Goal: Find specific page/section: Find specific page/section

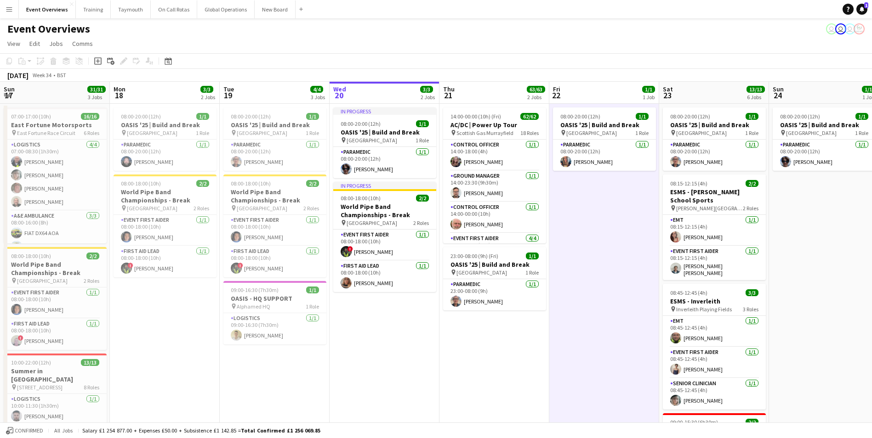
scroll to position [781, 0]
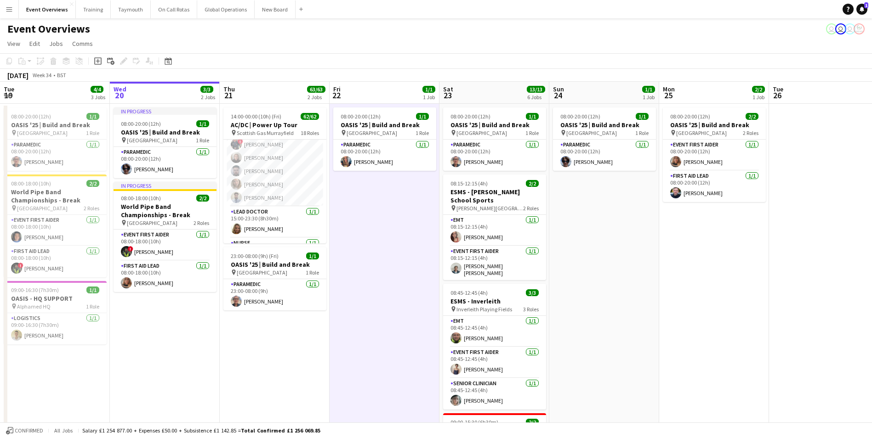
click at [364, 356] on app-date-cell "08:00-20:00 (12h) 1/1 OASIS '25 | Build and Break pin [GEOGRAPHIC_DATA] 1 Role …" at bounding box center [385, 437] width 110 height 667
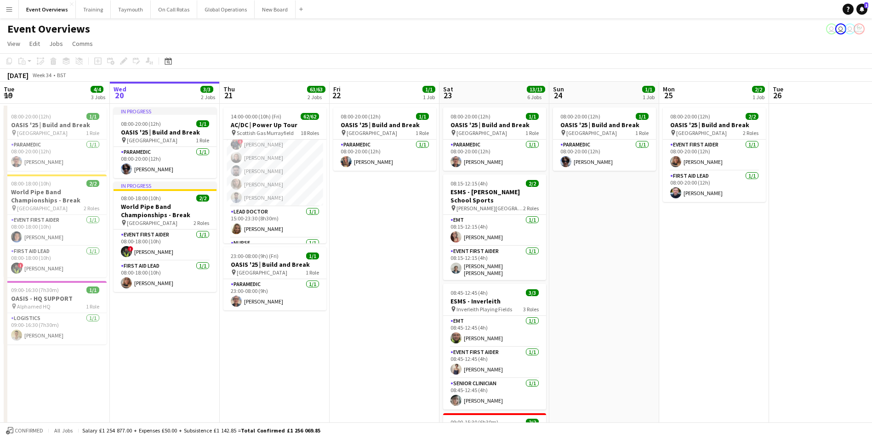
click at [12, 8] on app-icon "Menu" at bounding box center [9, 9] width 7 height 7
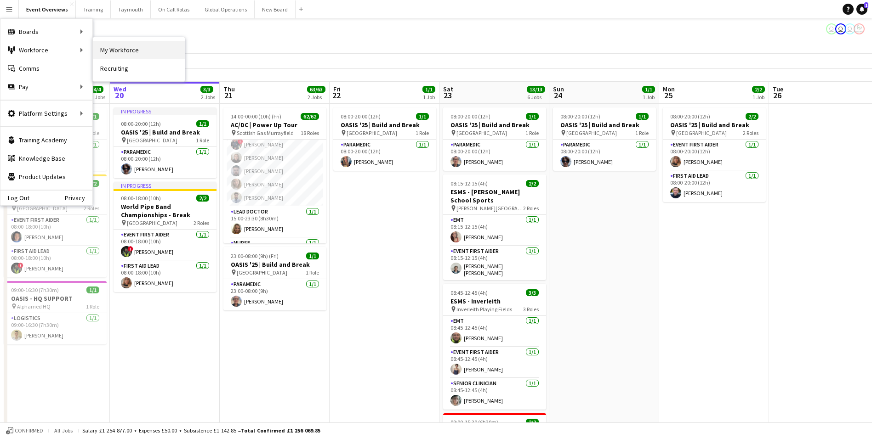
click at [111, 48] on link "My Workforce" at bounding box center [139, 50] width 92 height 18
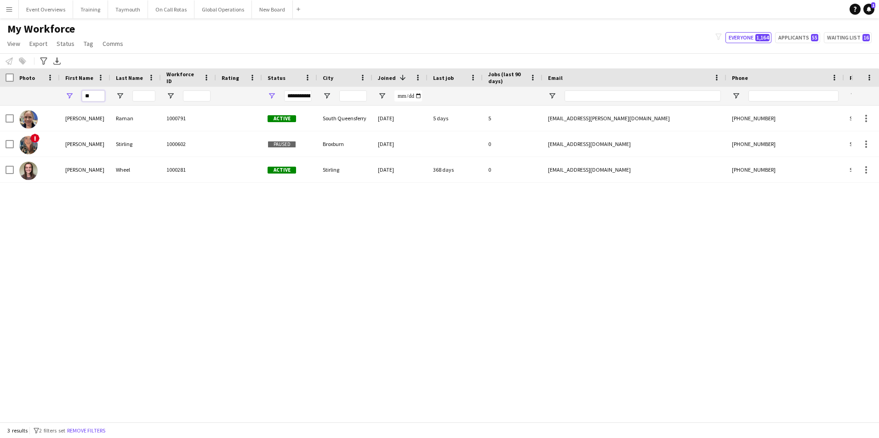
click at [98, 91] on input "**" at bounding box center [93, 96] width 23 height 11
type input "*"
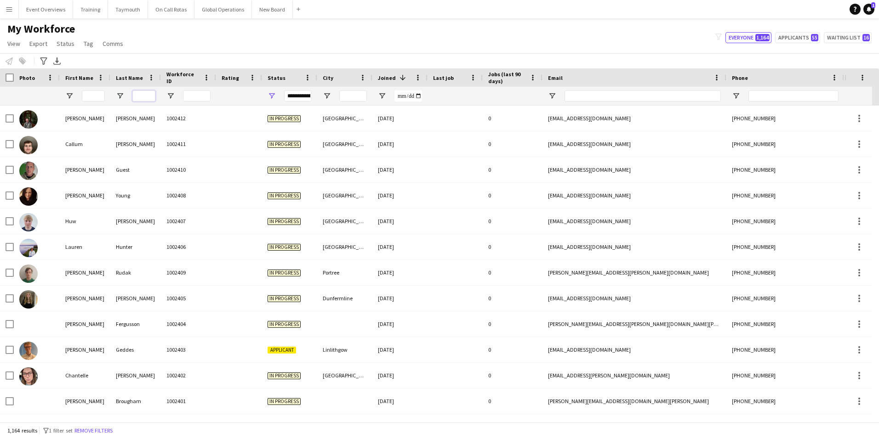
click at [144, 99] on input "Last Name Filter Input" at bounding box center [143, 96] width 23 height 11
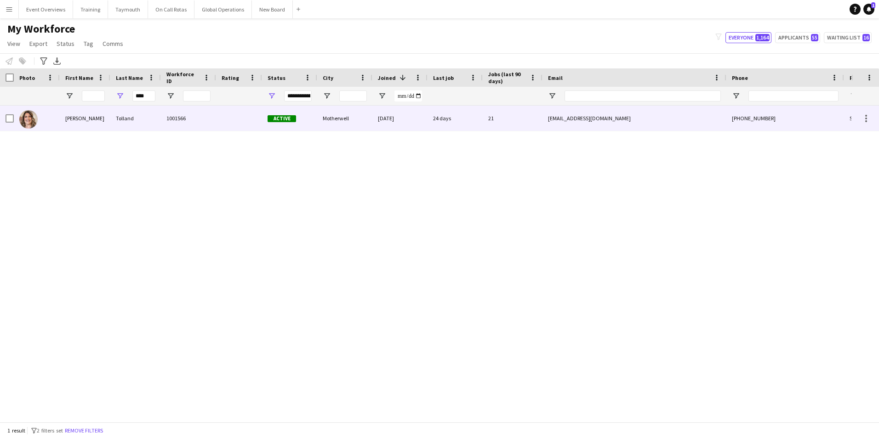
click at [74, 120] on div "[PERSON_NAME]" at bounding box center [85, 118] width 51 height 25
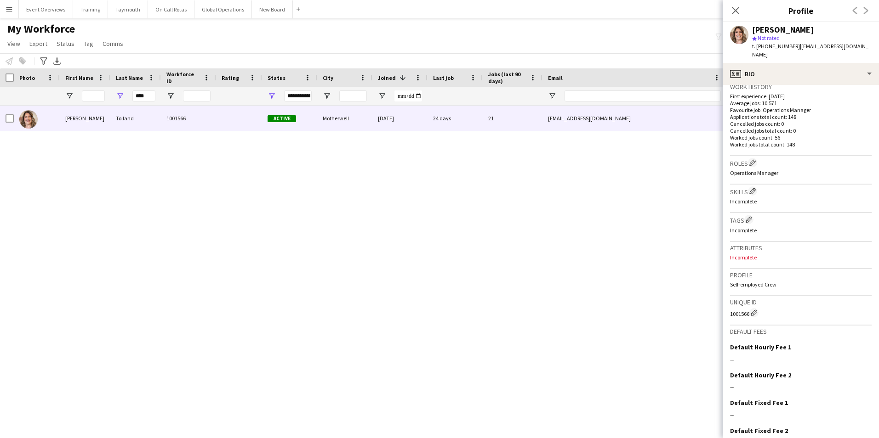
scroll to position [271, 0]
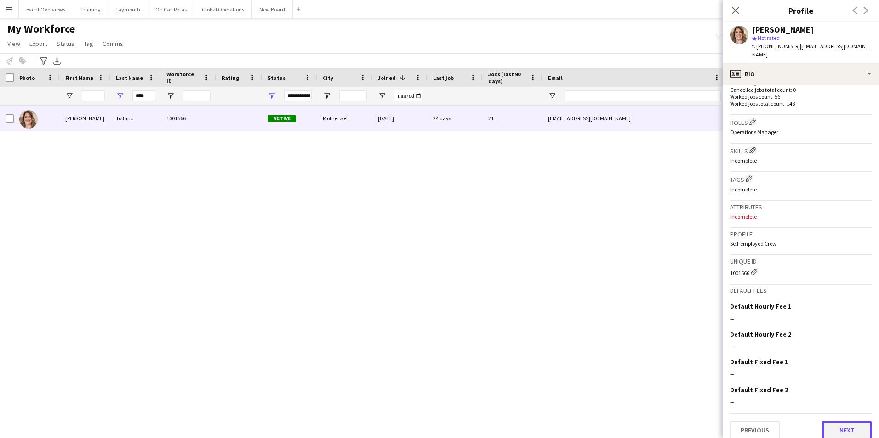
click at [838, 422] on button "Next" at bounding box center [847, 430] width 50 height 18
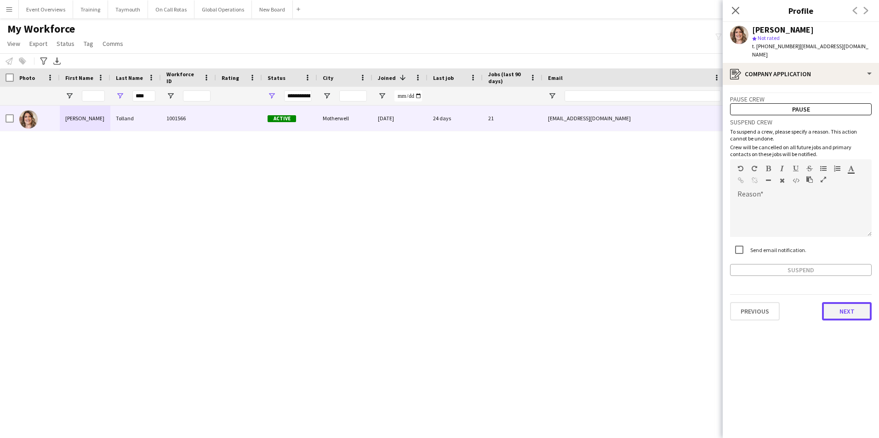
click at [843, 302] on button "Next" at bounding box center [847, 311] width 50 height 18
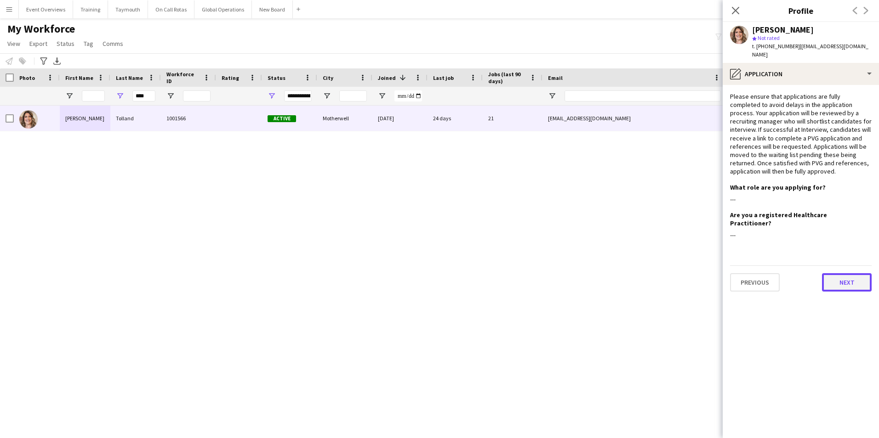
click at [841, 273] on button "Next" at bounding box center [847, 282] width 50 height 18
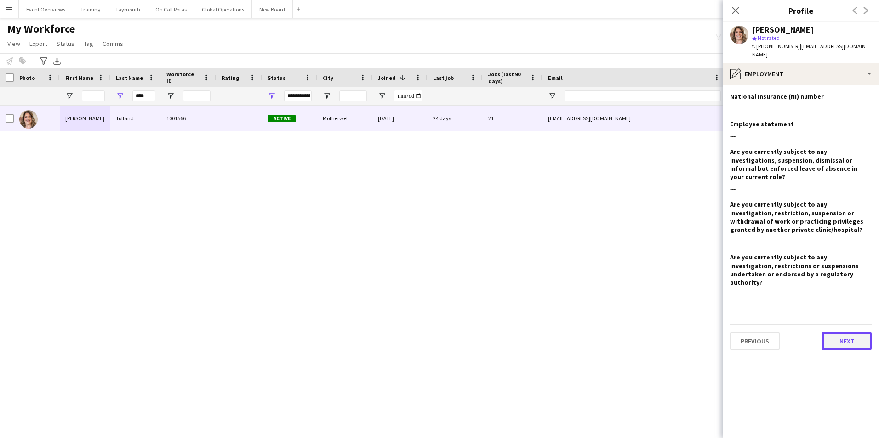
click at [836, 332] on button "Next" at bounding box center [847, 341] width 50 height 18
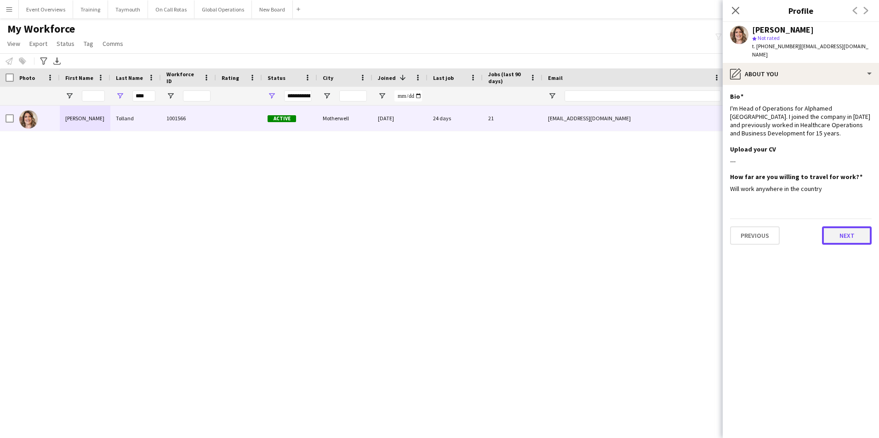
click at [841, 227] on button "Next" at bounding box center [847, 236] width 50 height 18
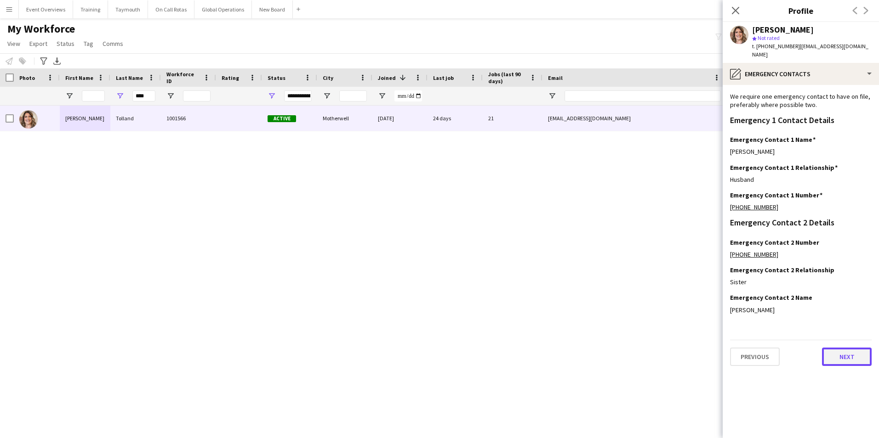
click at [841, 349] on button "Next" at bounding box center [847, 357] width 50 height 18
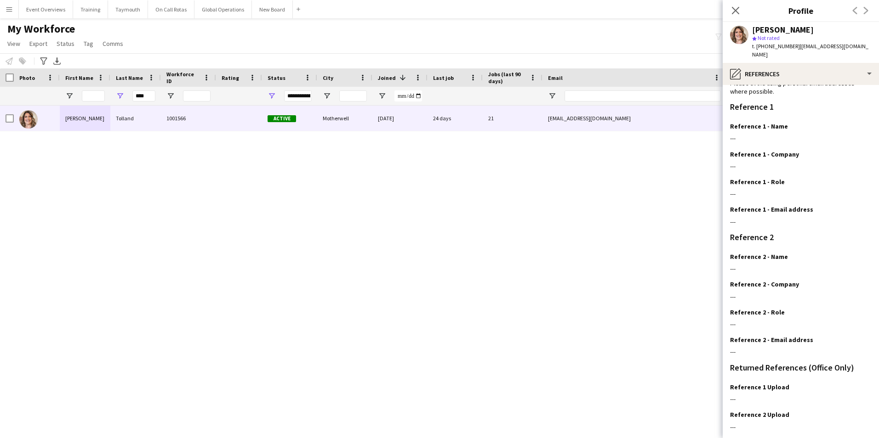
scroll to position [110, 0]
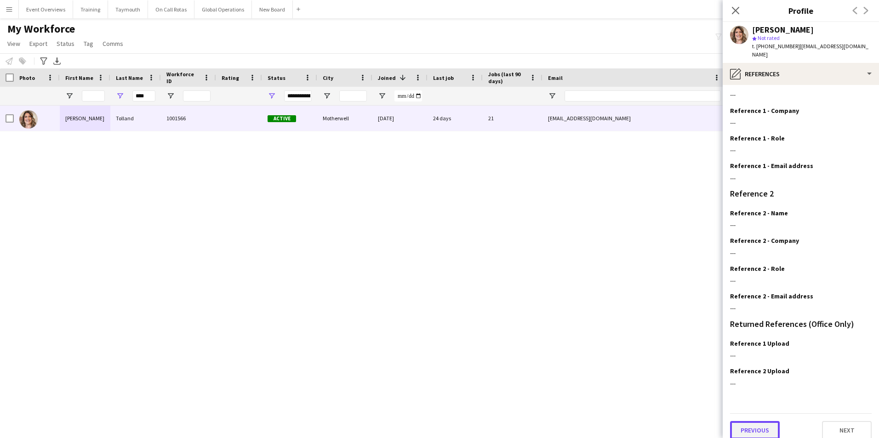
click at [756, 421] on button "Previous" at bounding box center [755, 430] width 50 height 18
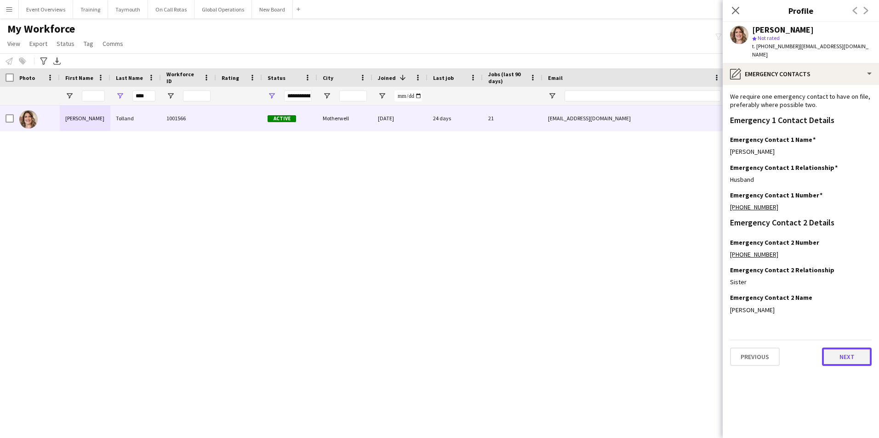
click at [839, 351] on button "Next" at bounding box center [847, 357] width 50 height 18
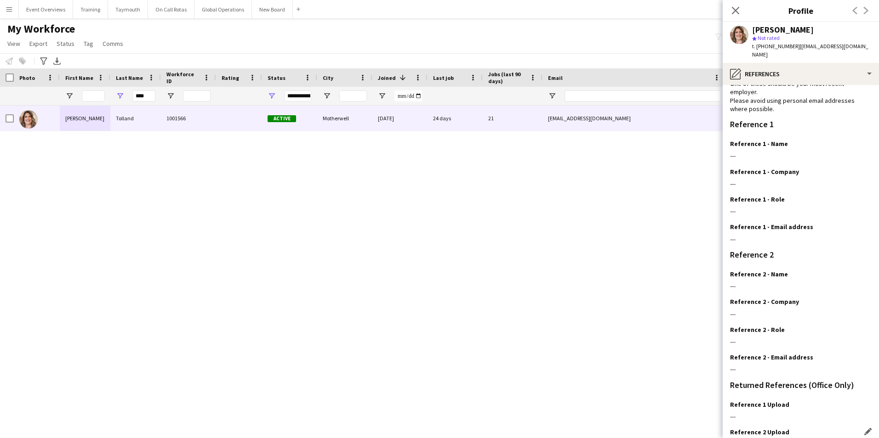
scroll to position [110, 0]
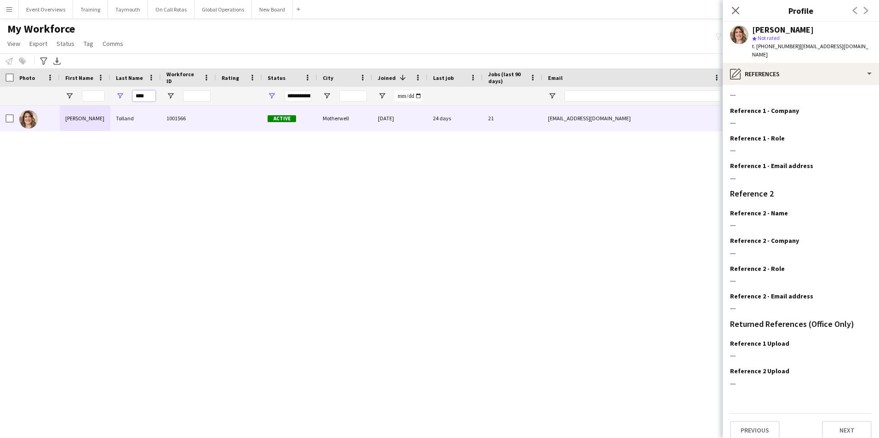
click at [145, 95] on input "****" at bounding box center [143, 96] width 23 height 11
type input "*"
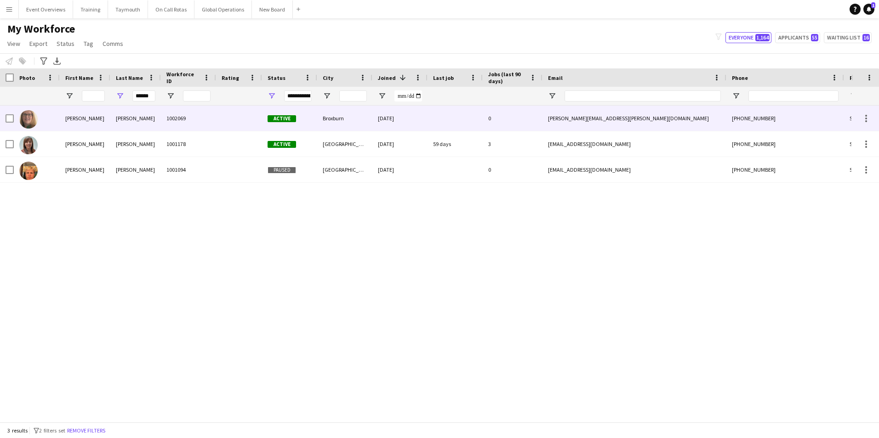
click at [130, 119] on div "[PERSON_NAME]" at bounding box center [135, 118] width 51 height 25
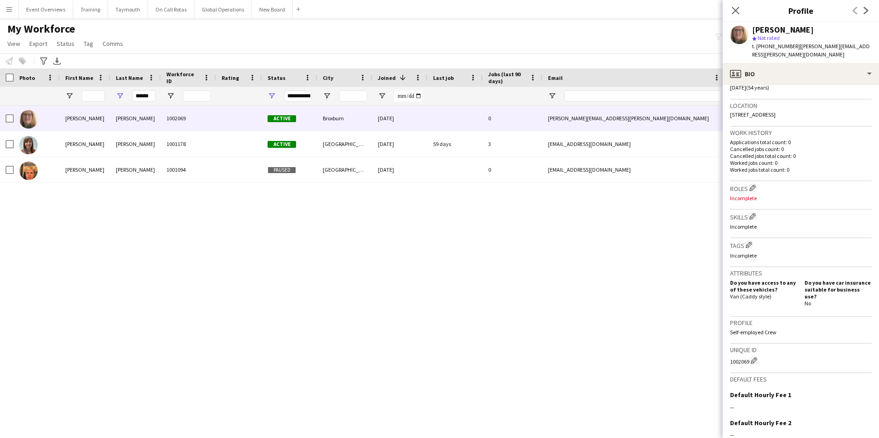
scroll to position [274, 0]
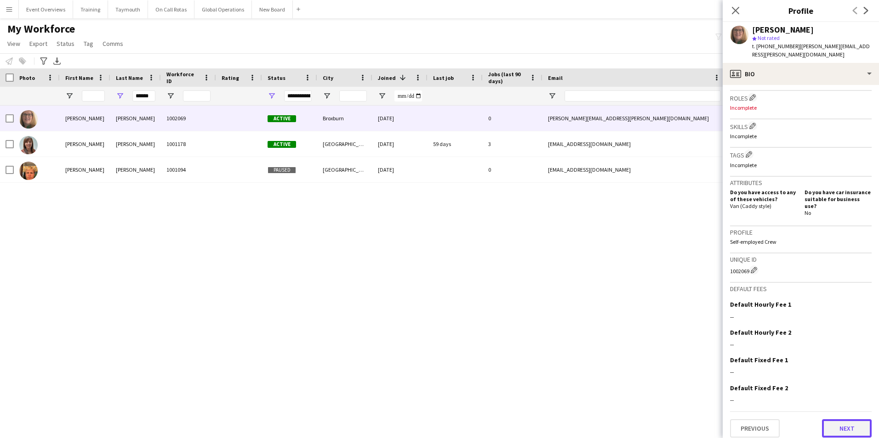
click at [829, 420] on button "Next" at bounding box center [847, 429] width 50 height 18
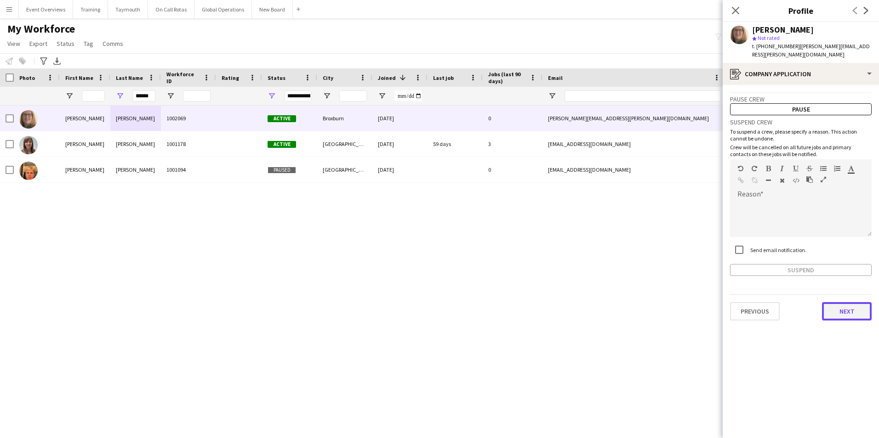
click at [840, 310] on button "Next" at bounding box center [847, 311] width 50 height 18
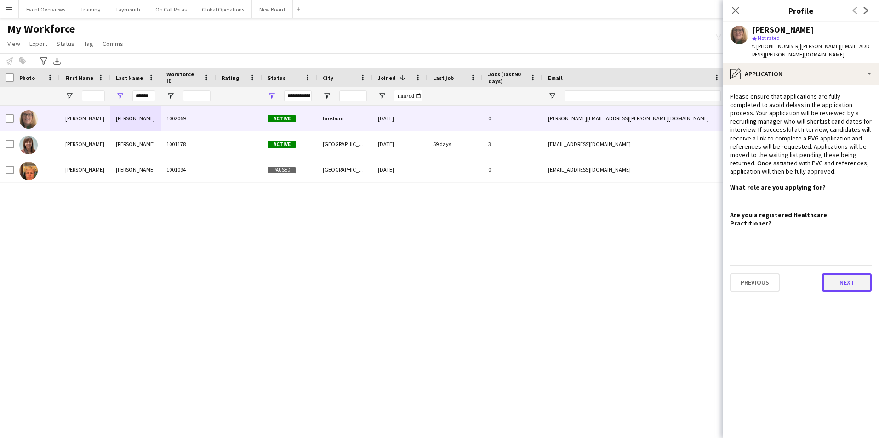
click at [844, 275] on button "Next" at bounding box center [847, 282] width 50 height 18
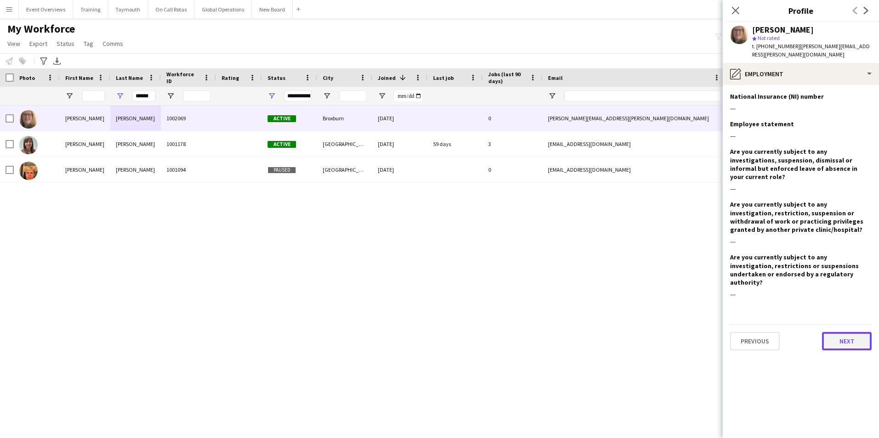
click at [843, 332] on button "Next" at bounding box center [847, 341] width 50 height 18
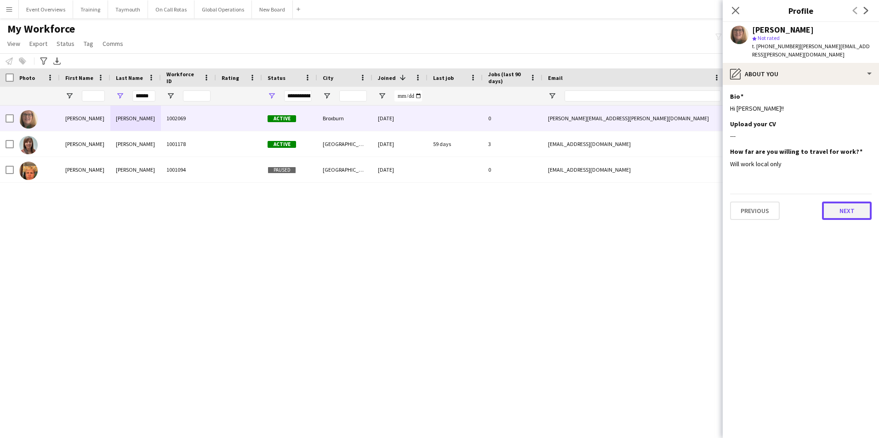
click at [847, 210] on button "Next" at bounding box center [847, 211] width 50 height 18
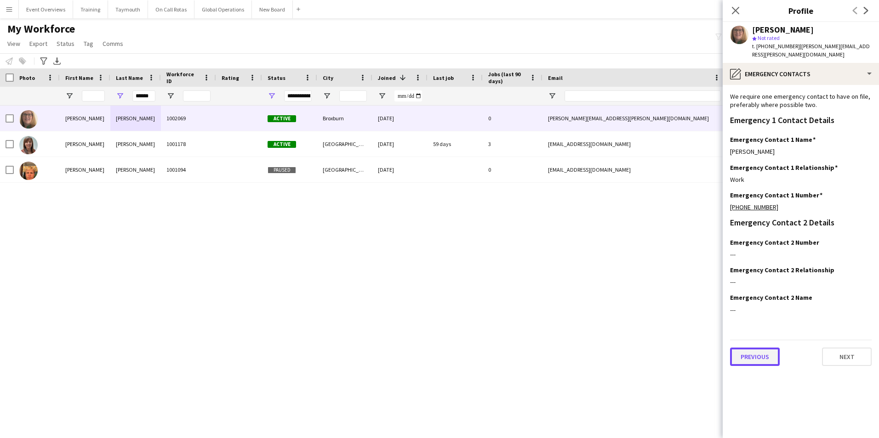
click at [761, 355] on button "Previous" at bounding box center [755, 357] width 50 height 18
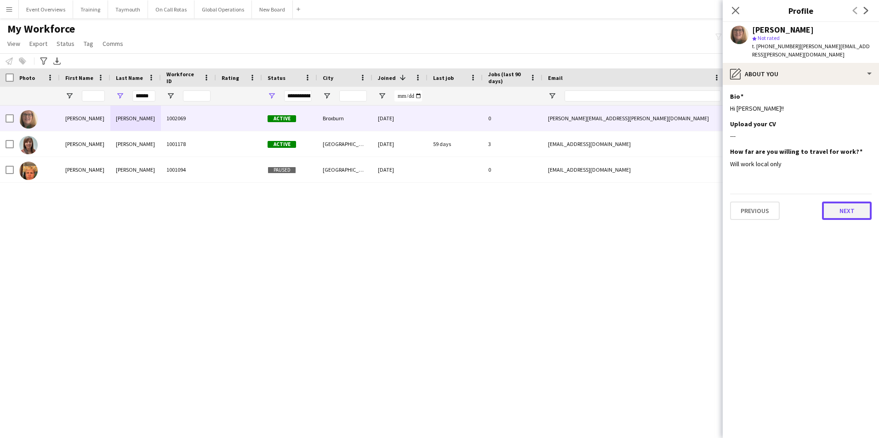
click at [847, 209] on button "Next" at bounding box center [847, 211] width 50 height 18
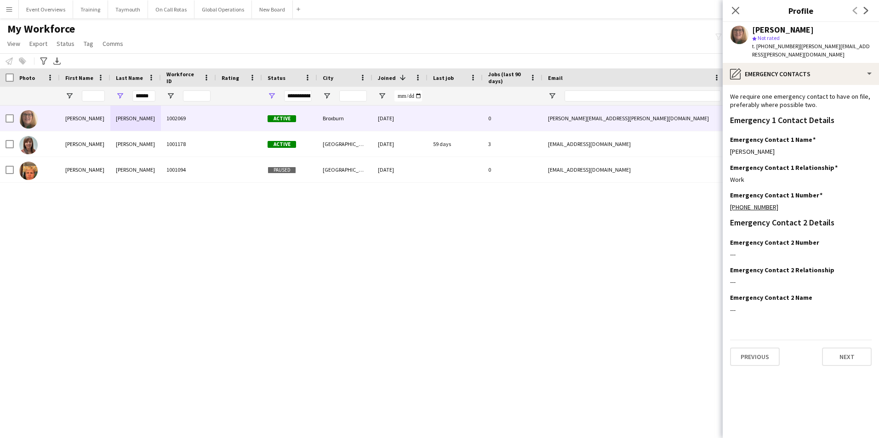
click at [765, 237] on div "Emergency Contact 2 Details" at bounding box center [801, 228] width 142 height 19
click at [733, 10] on icon "Close pop-in" at bounding box center [735, 10] width 9 height 9
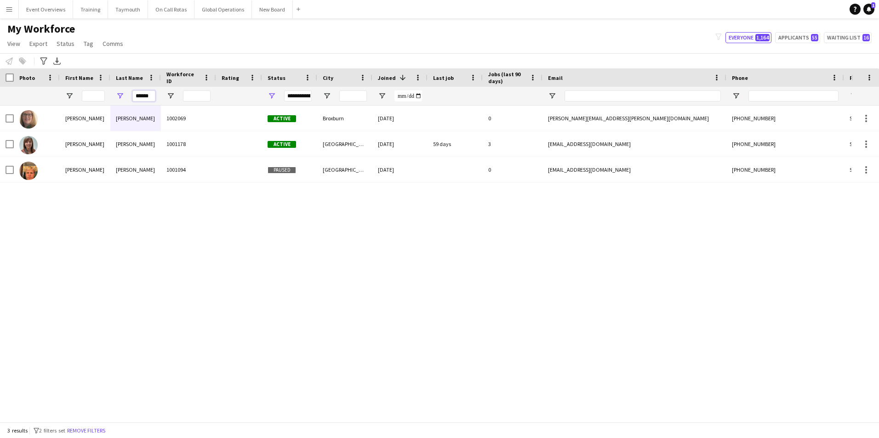
click at [152, 94] on input "******" at bounding box center [143, 96] width 23 height 11
click at [154, 98] on input "******" at bounding box center [143, 96] width 23 height 11
click at [154, 94] on input "******" at bounding box center [143, 96] width 23 height 11
type input "*"
